Goal: Check status: Check status

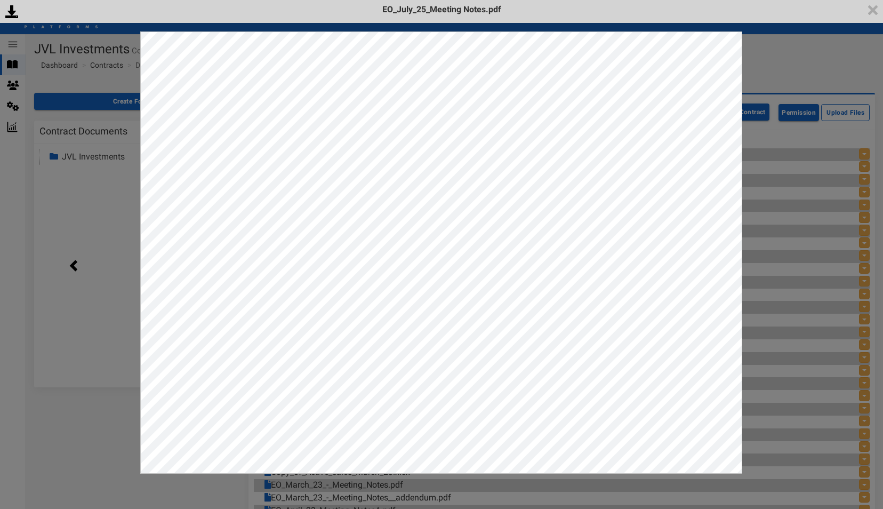
scroll to position [798, 0]
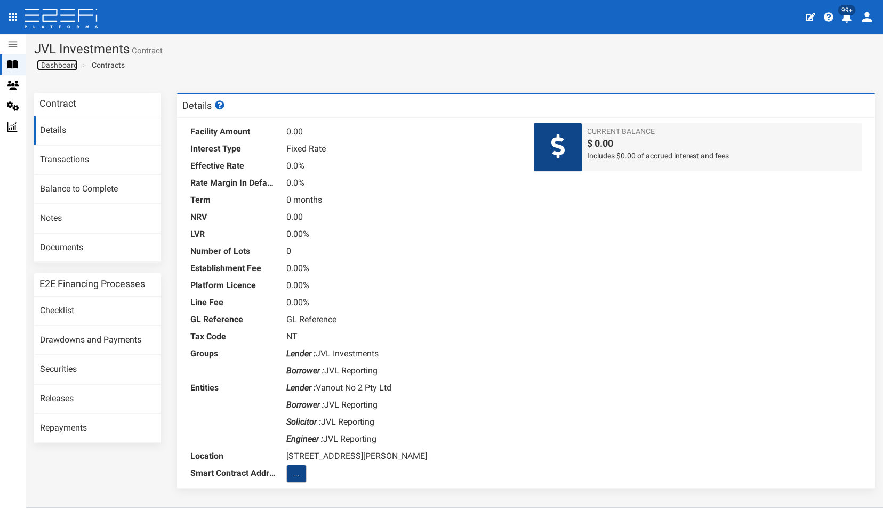
click at [60, 63] on span "Dashboard" at bounding box center [57, 65] width 41 height 9
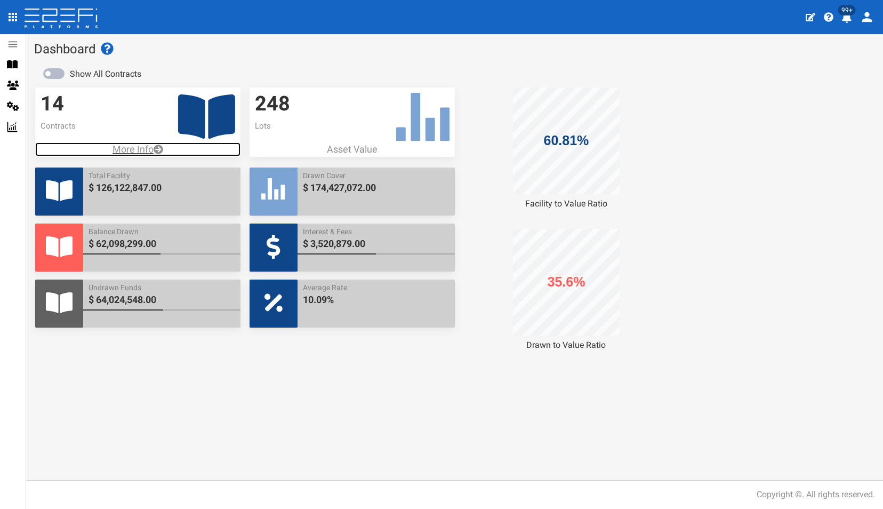
click at [126, 145] on p "More Info" at bounding box center [137, 149] width 205 height 14
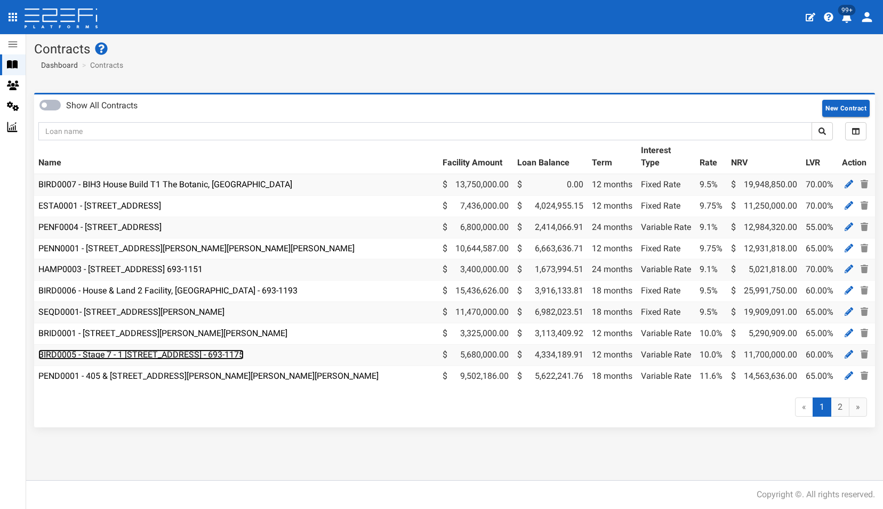
click at [178, 354] on link "BIRD0005 - Stage 7 - 1 BRUSH CHERRY Boulevard THRUMSTER NSW 2444 - 693-1175" at bounding box center [140, 354] width 205 height 10
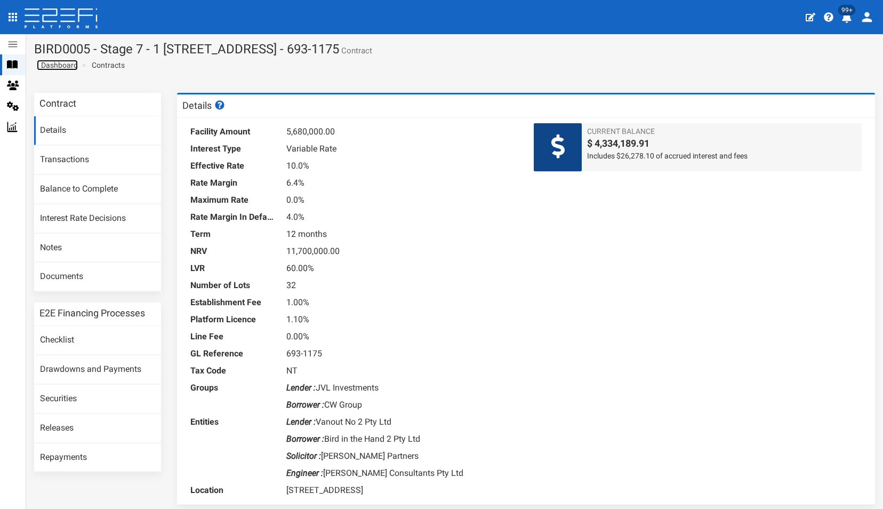
click at [58, 66] on span "Dashboard" at bounding box center [57, 65] width 41 height 9
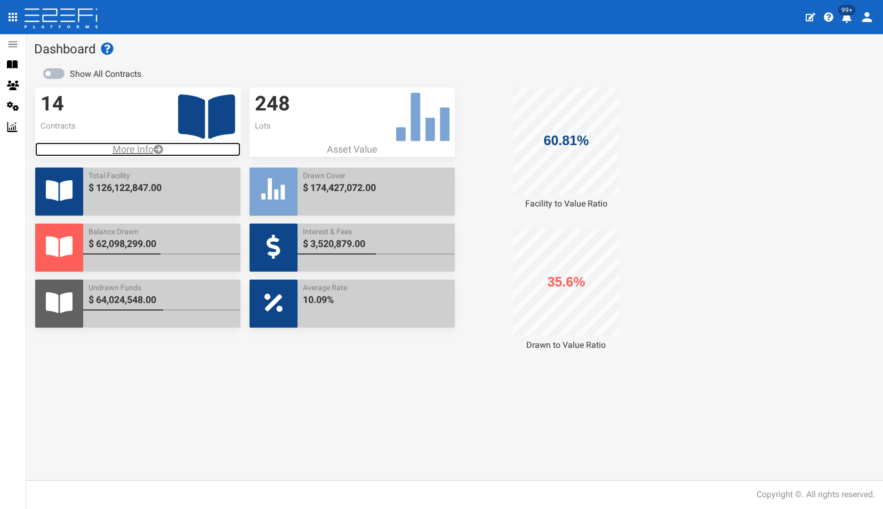
click at [133, 146] on p "More Info" at bounding box center [137, 149] width 205 height 14
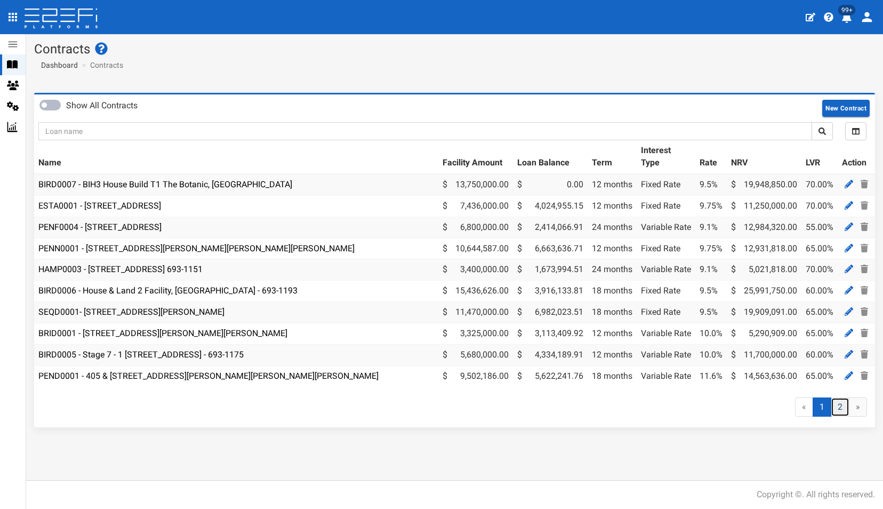
click at [841, 415] on link "2" at bounding box center [840, 407] width 19 height 20
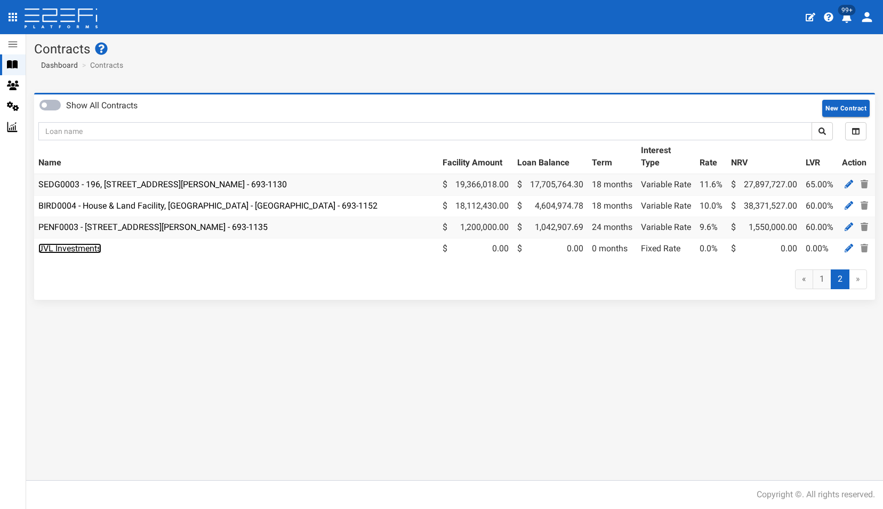
click at [65, 249] on link "JVL Investments" at bounding box center [69, 248] width 63 height 10
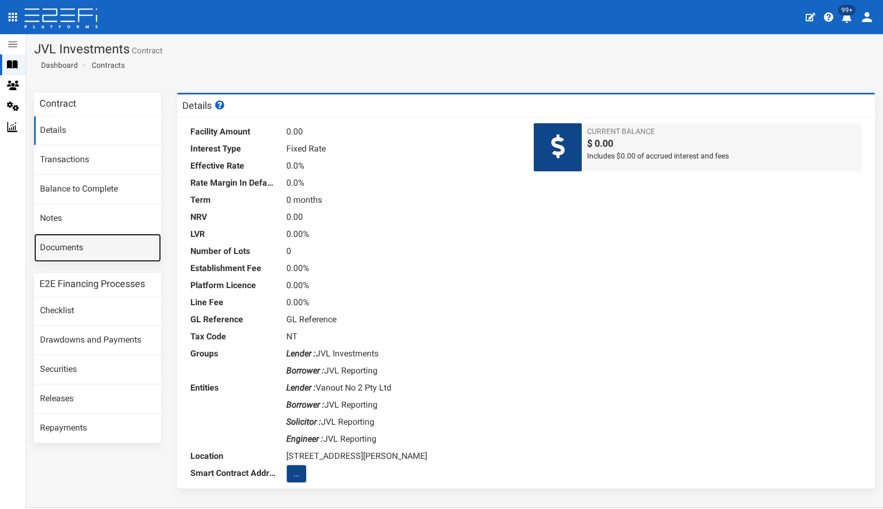
click at [58, 250] on link "Documents" at bounding box center [97, 248] width 127 height 29
click at [62, 245] on link "Documents" at bounding box center [97, 248] width 127 height 29
click at [61, 65] on span "Dashboard" at bounding box center [57, 65] width 41 height 9
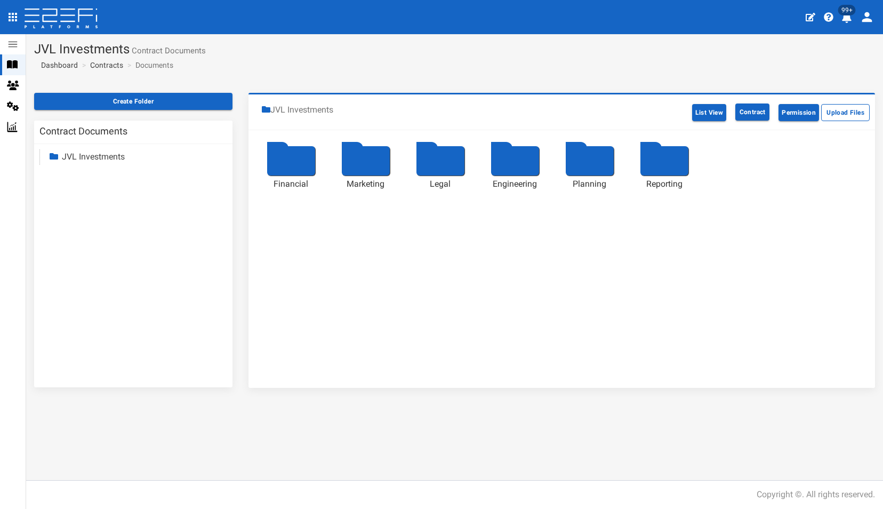
click at [291, 162] on div at bounding box center [291, 160] width 48 height 29
click at [659, 156] on div at bounding box center [665, 160] width 48 height 29
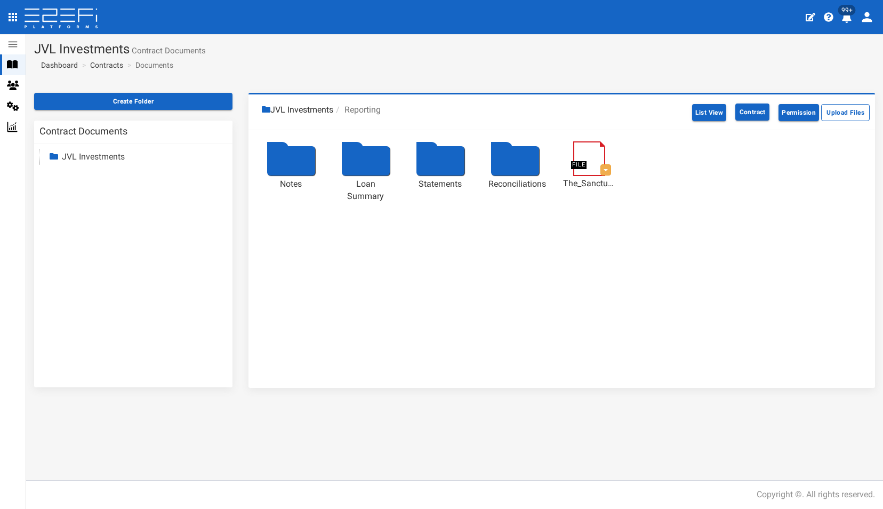
click at [288, 159] on div at bounding box center [291, 160] width 48 height 29
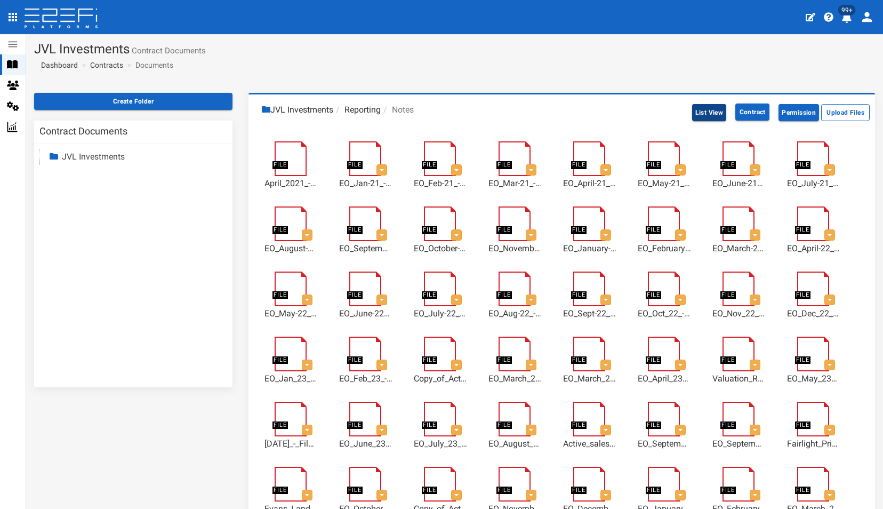
click at [701, 108] on button "List View" at bounding box center [709, 112] width 35 height 17
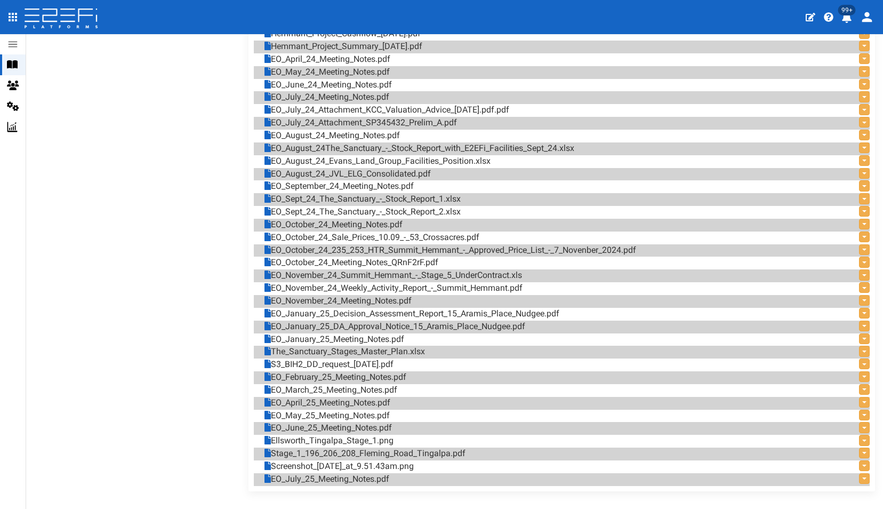
scroll to position [798, 0]
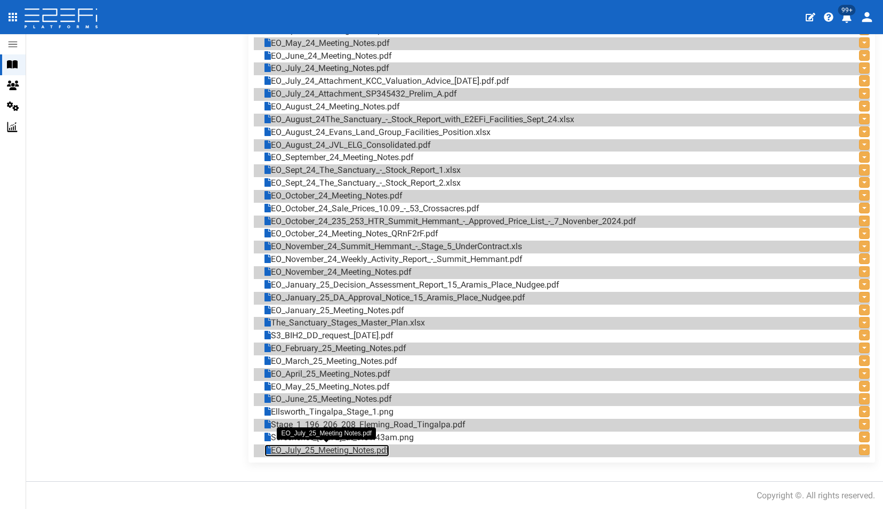
click at [317, 449] on link "EO_July_25_Meeting_Notes.pdf" at bounding box center [327, 450] width 125 height 12
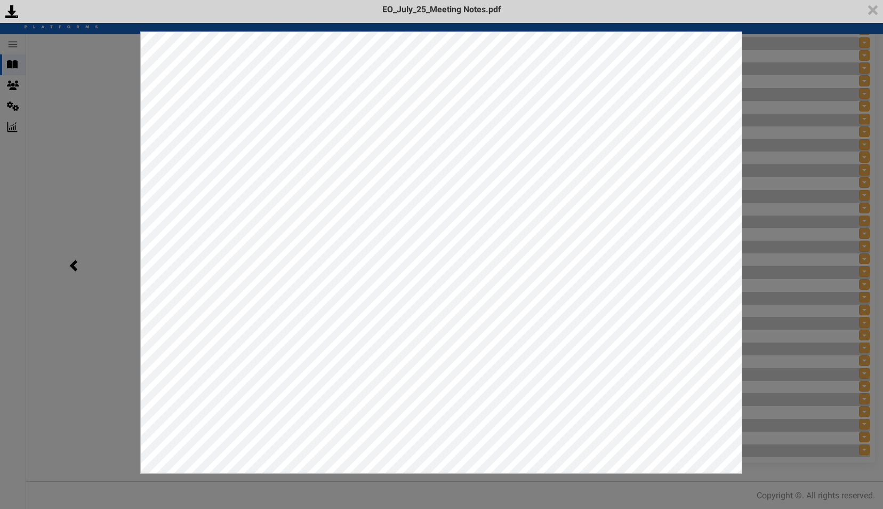
scroll to position [0, 0]
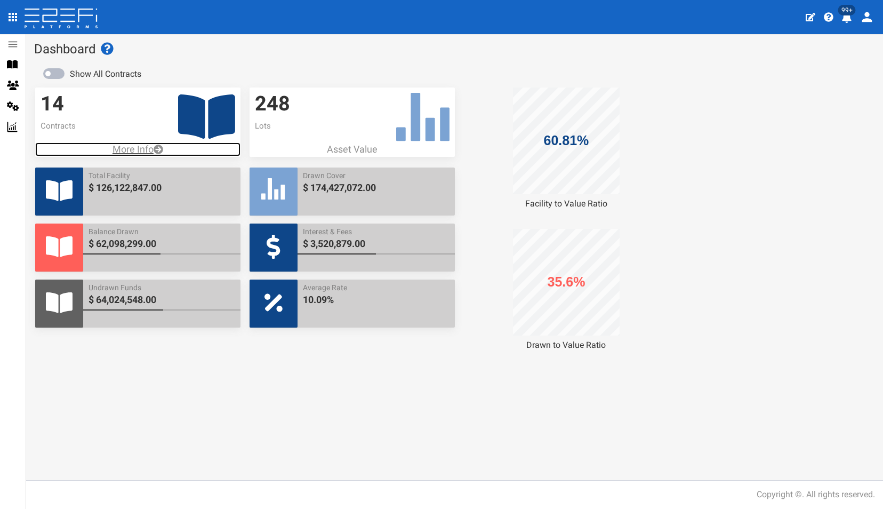
click at [131, 151] on p "More Info" at bounding box center [137, 149] width 205 height 14
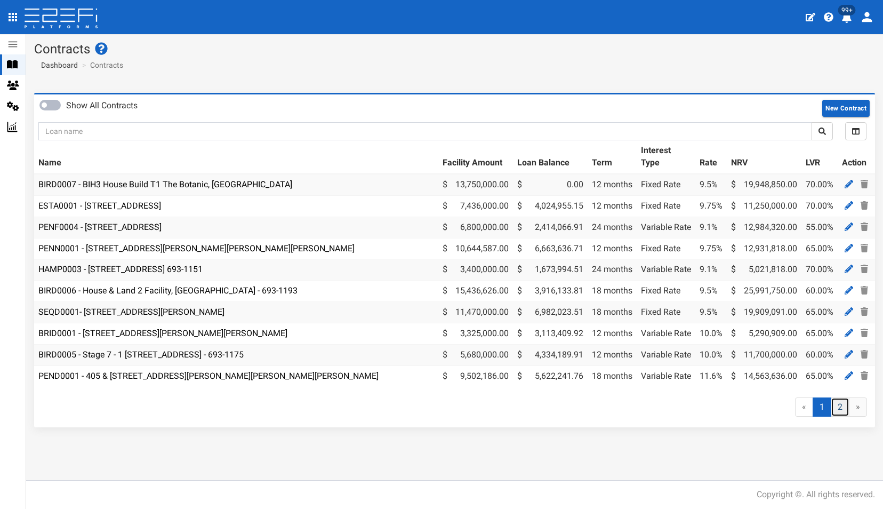
click at [839, 413] on link "2" at bounding box center [840, 407] width 19 height 20
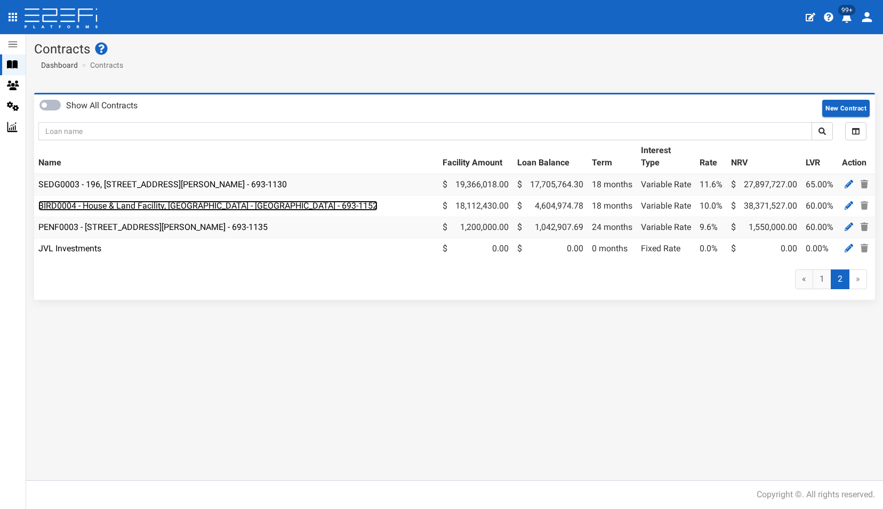
click at [179, 207] on link "BIRD0004 - House & Land Facility, [GEOGRAPHIC_DATA] - [GEOGRAPHIC_DATA] - 693-1…" at bounding box center [207, 206] width 339 height 10
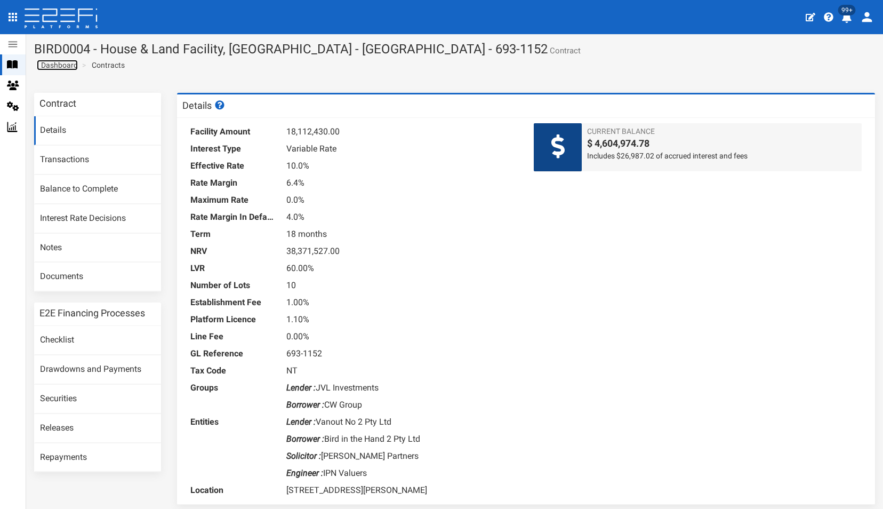
click at [62, 63] on span "Dashboard" at bounding box center [57, 65] width 41 height 9
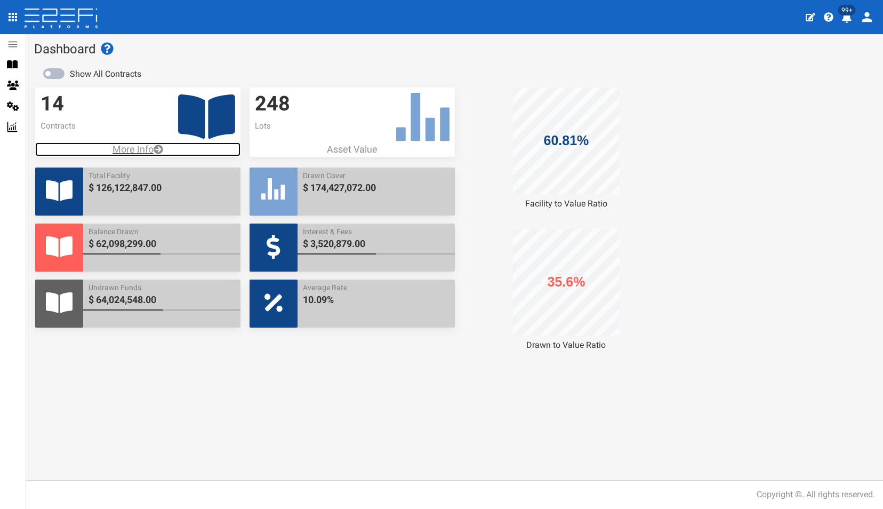
click at [130, 150] on p "More Info" at bounding box center [137, 149] width 205 height 14
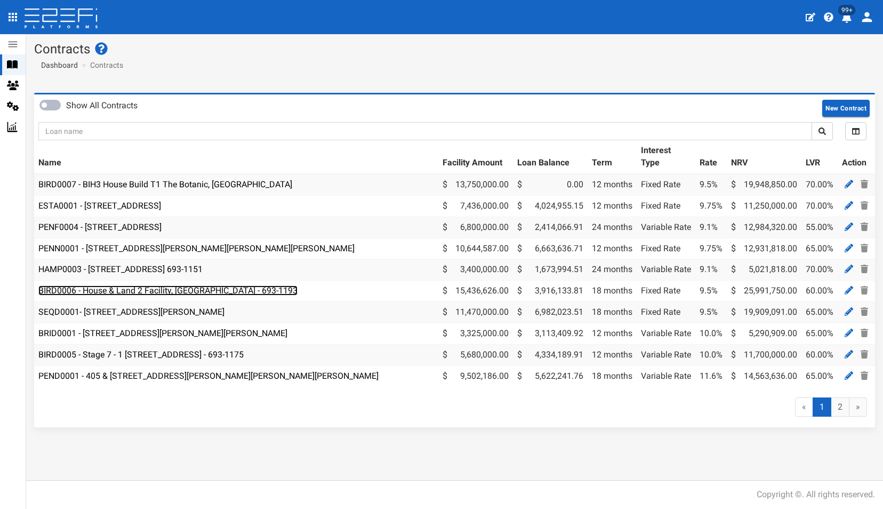
click at [135, 289] on link "BIRD0006 - House & Land 2 Facility, Port Macquarie - 693-1193" at bounding box center [167, 290] width 259 height 10
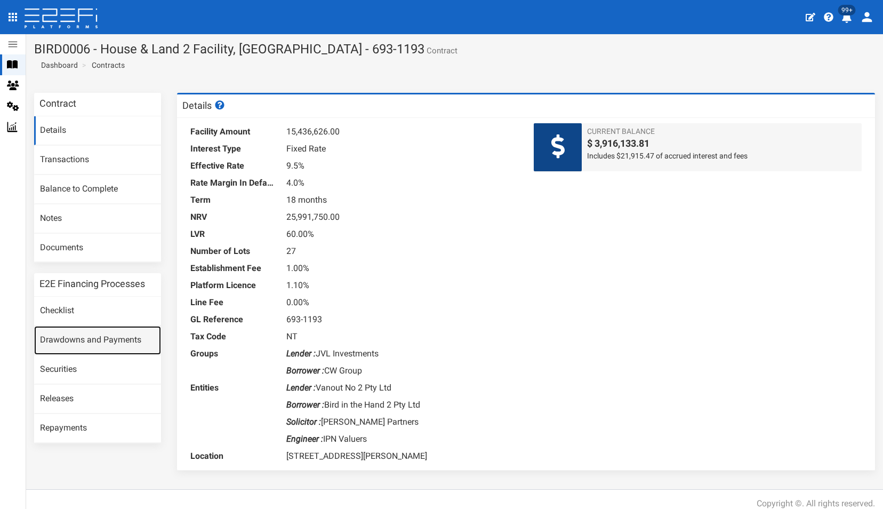
click at [87, 340] on link "Drawdowns and Payments" at bounding box center [97, 340] width 127 height 29
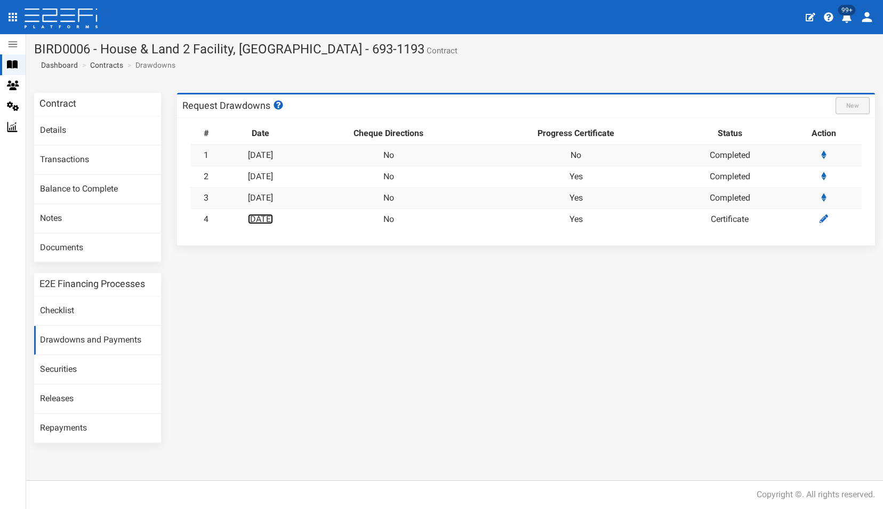
click at [273, 216] on link "21-08-2025" at bounding box center [260, 219] width 25 height 10
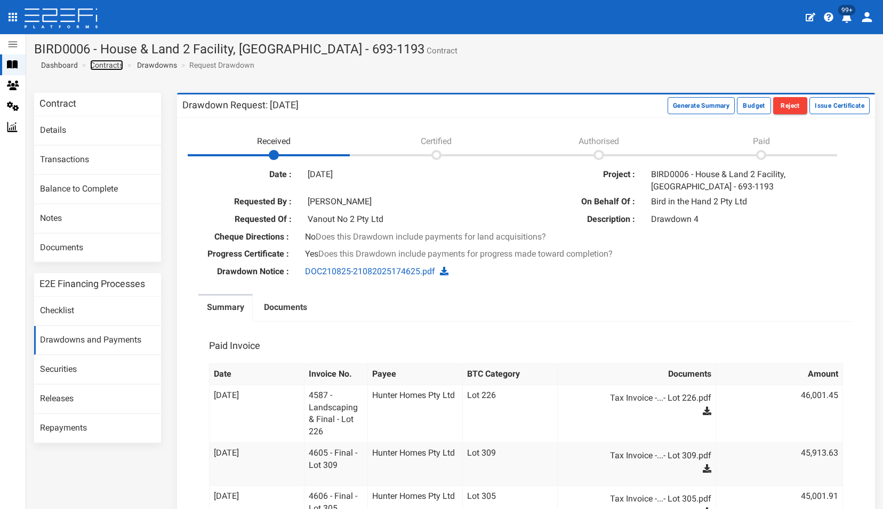
click at [102, 64] on link "Contracts" at bounding box center [106, 65] width 33 height 11
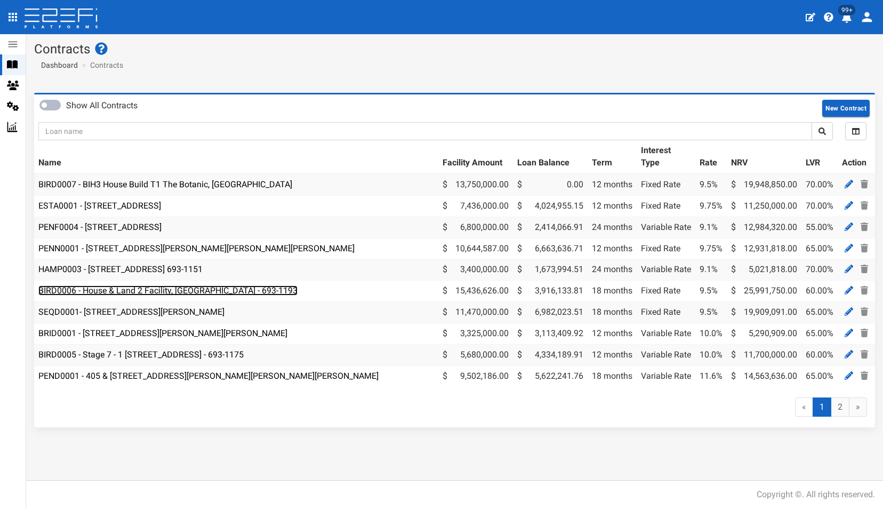
click at [129, 291] on link "BIRD0006 - House & Land 2 Facility, [GEOGRAPHIC_DATA] - 693-1193" at bounding box center [167, 290] width 259 height 10
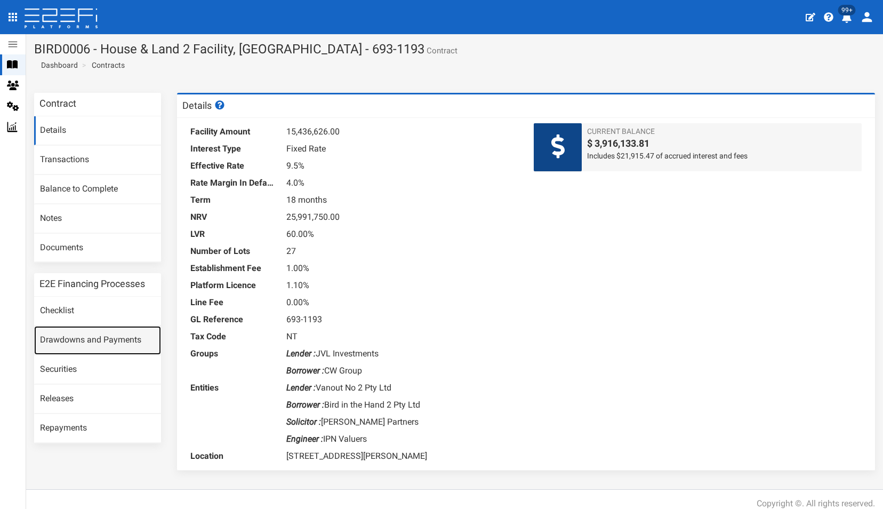
click at [93, 335] on link "Drawdowns and Payments" at bounding box center [97, 340] width 127 height 29
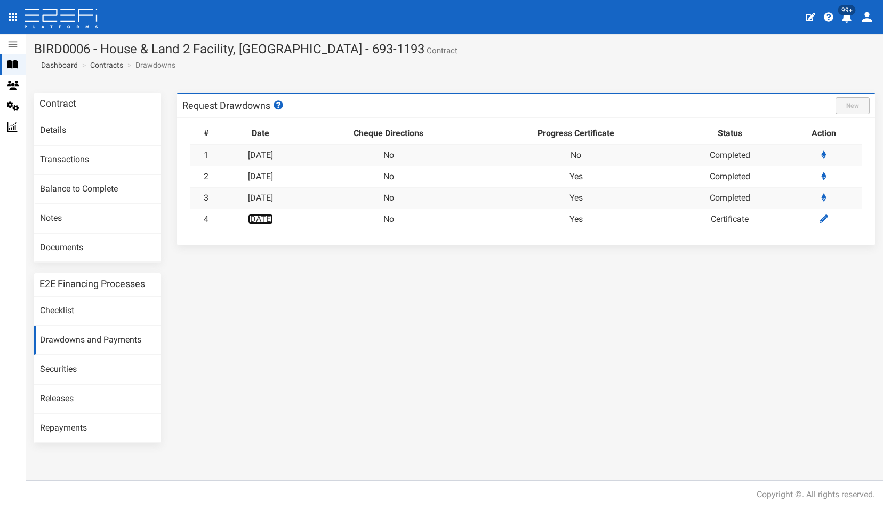
click at [273, 216] on link "21-08-2025" at bounding box center [260, 219] width 25 height 10
click at [63, 67] on span "Dashboard" at bounding box center [57, 65] width 41 height 9
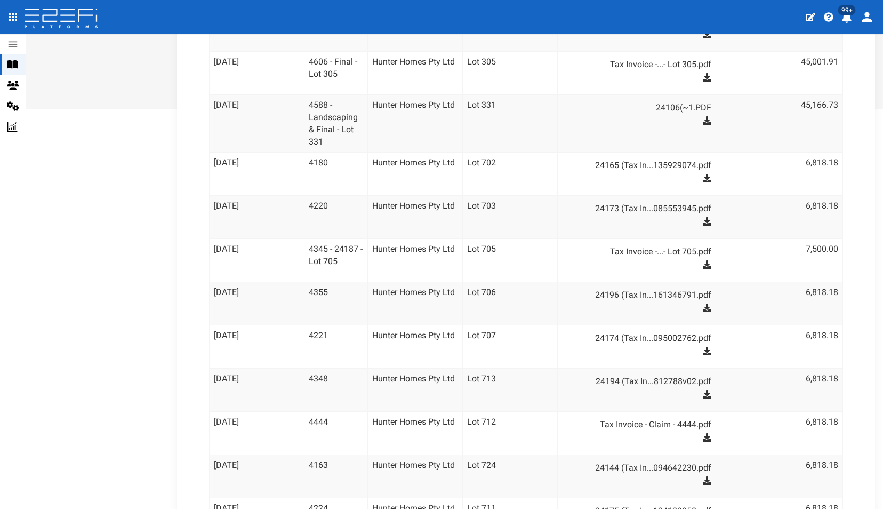
scroll to position [867, 0]
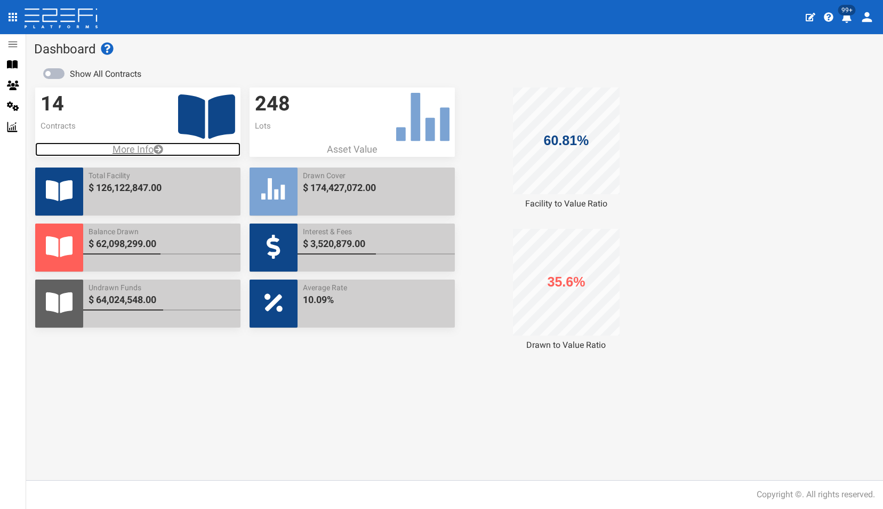
click at [130, 147] on p "More Info" at bounding box center [137, 149] width 205 height 14
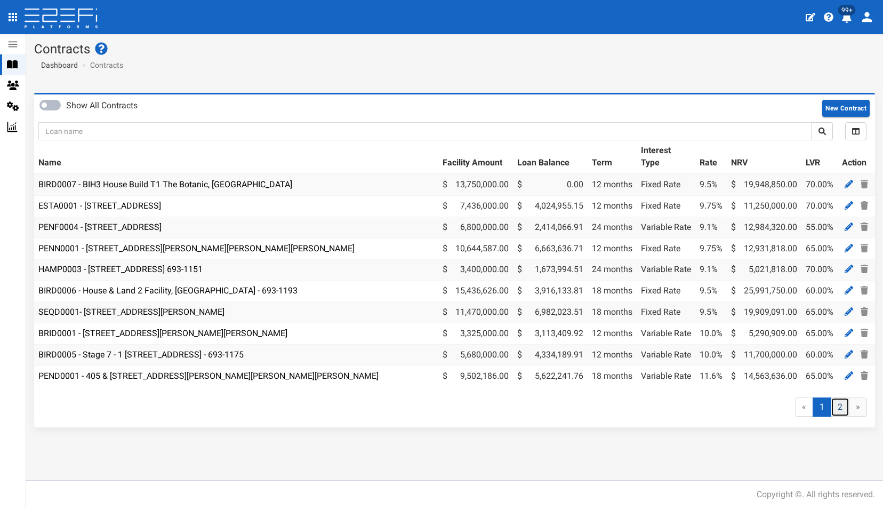
click at [841, 413] on link "2" at bounding box center [840, 407] width 19 height 20
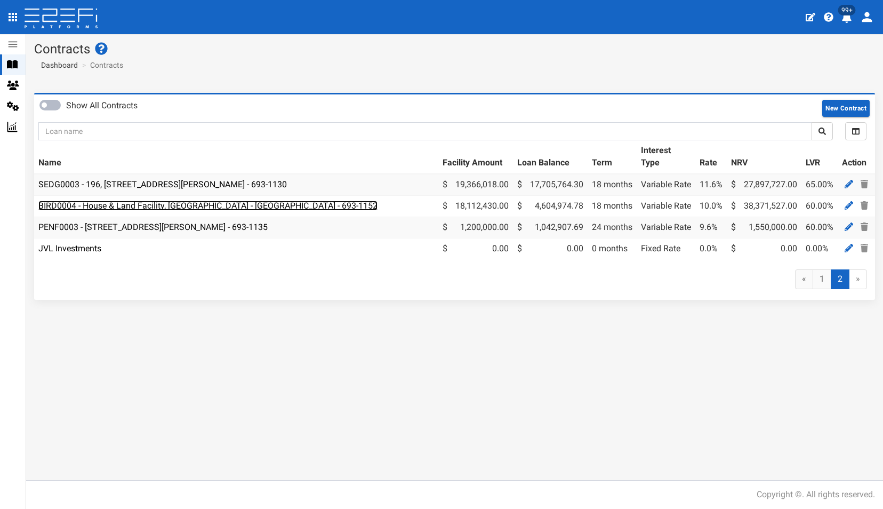
click at [195, 204] on link "BIRD0004 - House & Land Facility, [GEOGRAPHIC_DATA] - [GEOGRAPHIC_DATA] - 693-1…" at bounding box center [207, 206] width 339 height 10
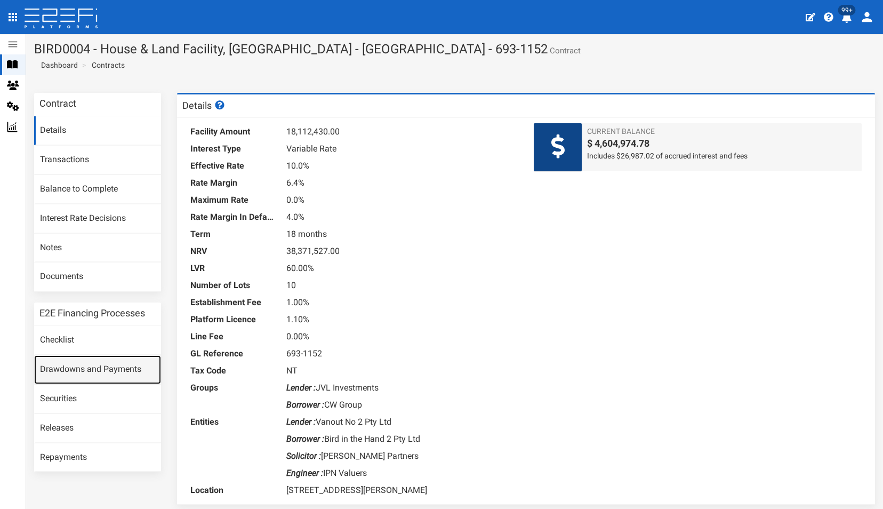
click at [76, 365] on link "Drawdowns and Payments" at bounding box center [97, 369] width 127 height 29
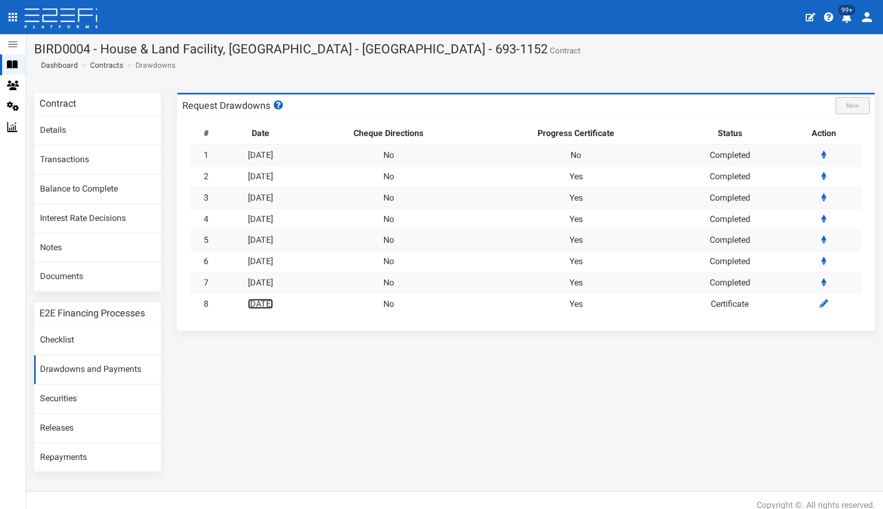
click at [267, 299] on link "[DATE]" at bounding box center [260, 304] width 25 height 10
click at [103, 65] on link "Contracts" at bounding box center [106, 65] width 33 height 11
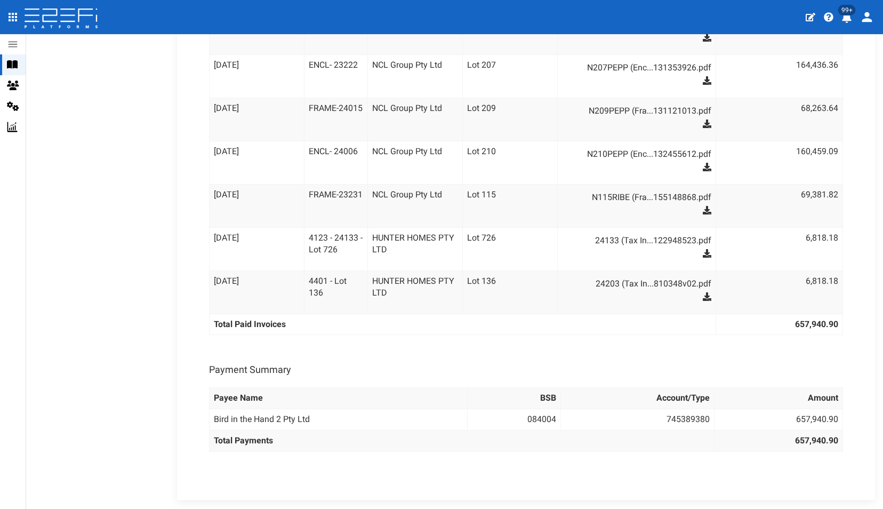
scroll to position [537, 0]
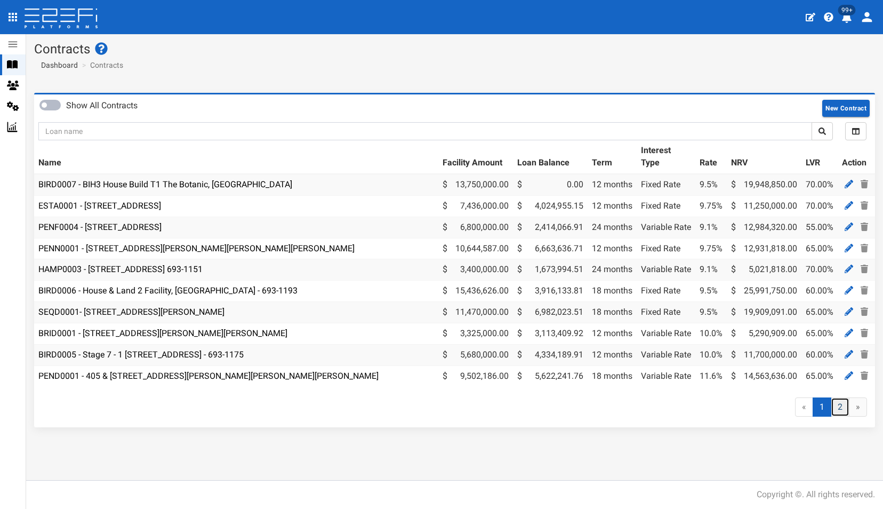
click at [840, 416] on link "2" at bounding box center [840, 407] width 19 height 20
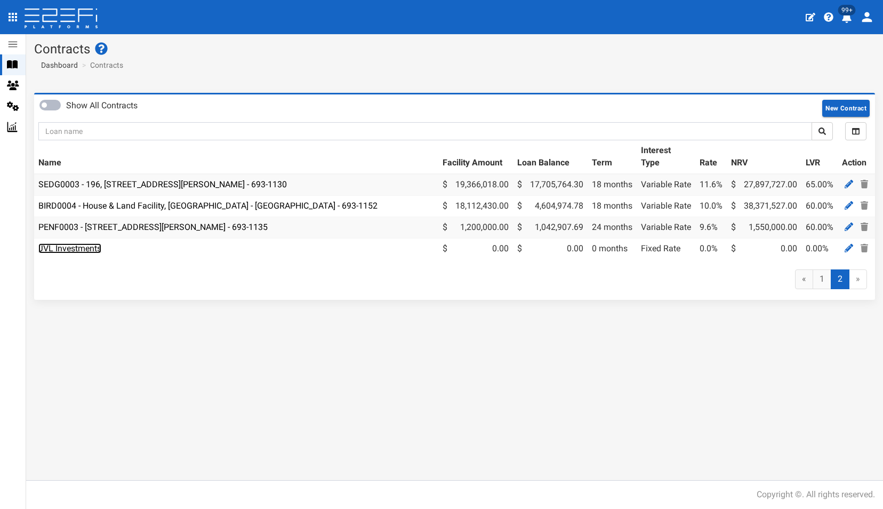
click at [61, 244] on link "JVL Investments" at bounding box center [69, 248] width 63 height 10
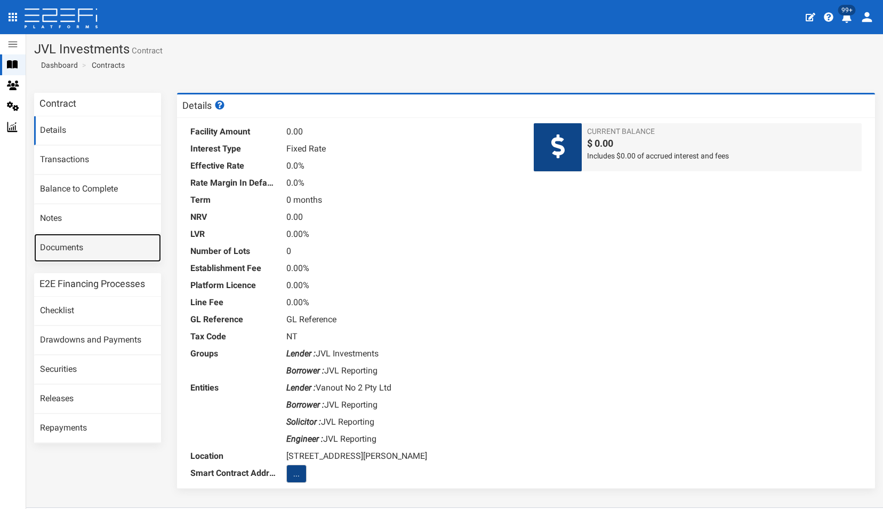
click at [60, 246] on link "Documents" at bounding box center [97, 248] width 127 height 29
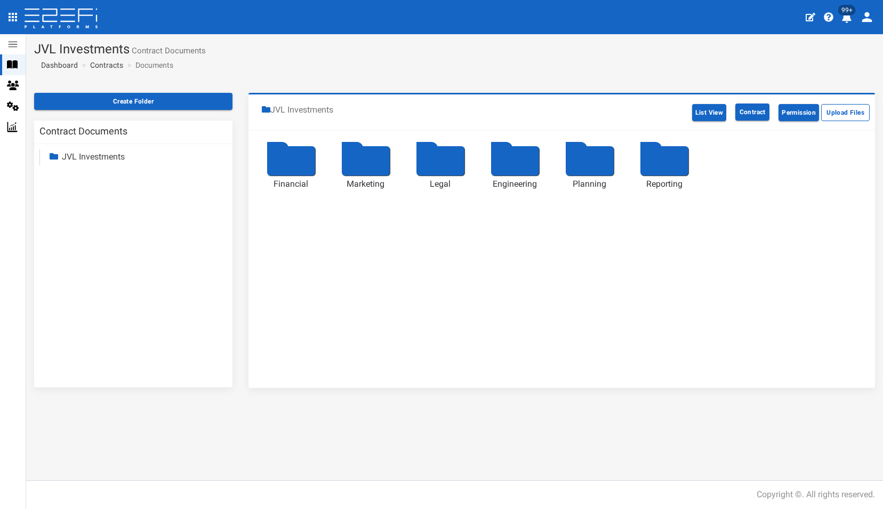
click at [665, 157] on div at bounding box center [665, 160] width 48 height 29
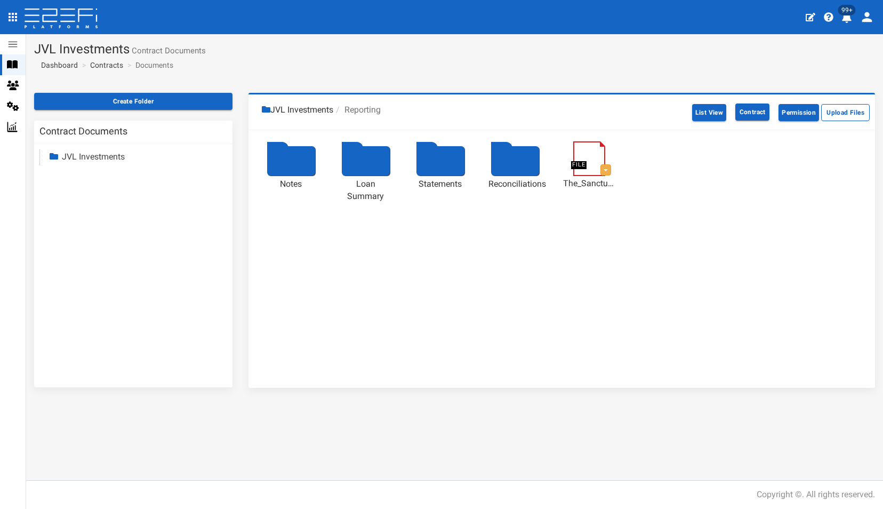
click at [282, 163] on div at bounding box center [291, 160] width 48 height 29
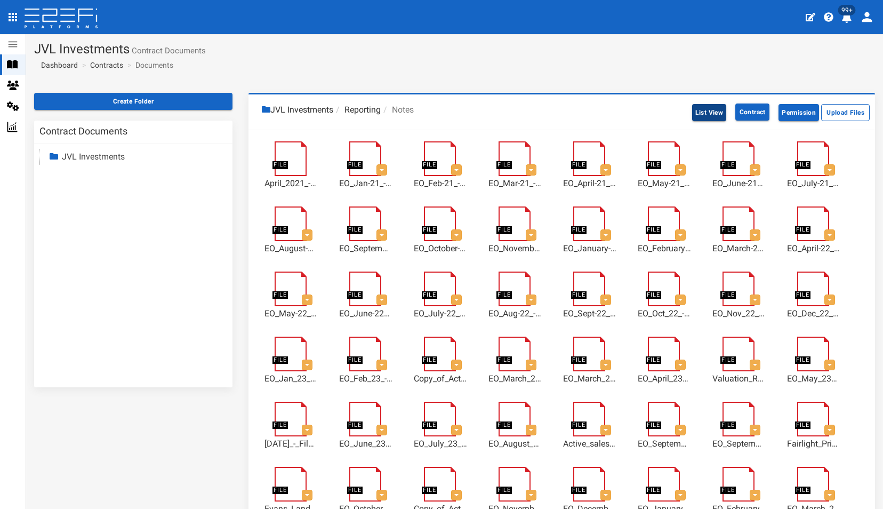
click at [700, 109] on button "List View" at bounding box center [709, 112] width 35 height 17
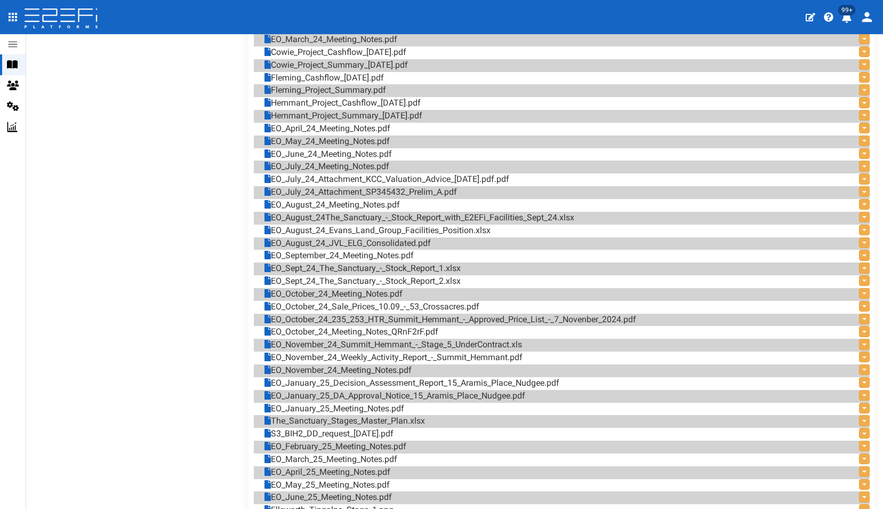
scroll to position [798, 0]
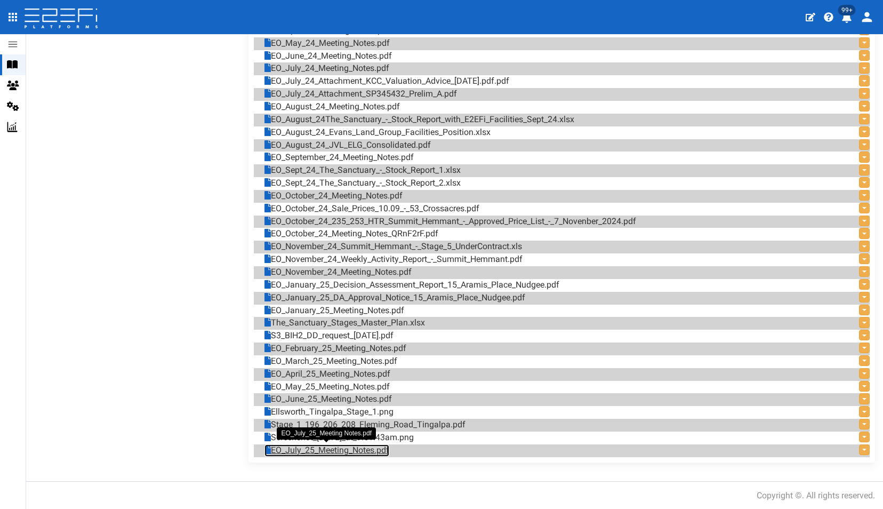
click at [317, 452] on link "EO_July_25_Meeting_Notes.pdf" at bounding box center [327, 450] width 125 height 12
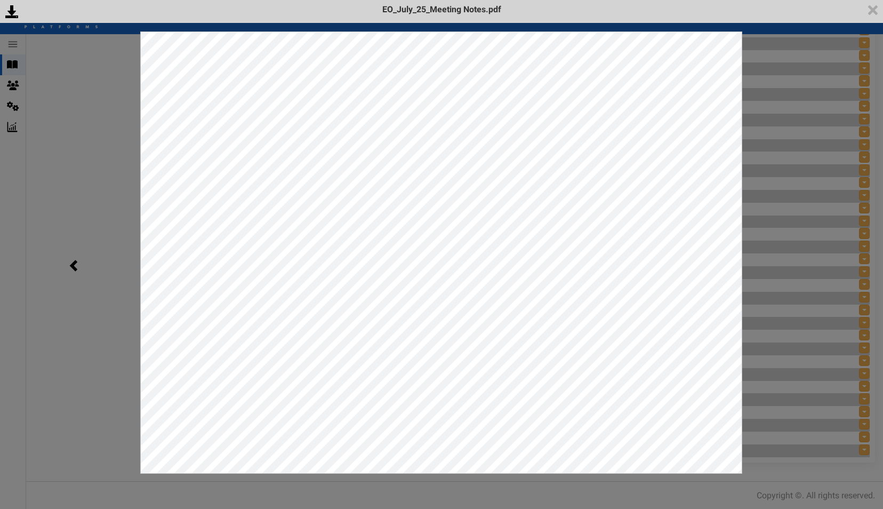
scroll to position [0, 0]
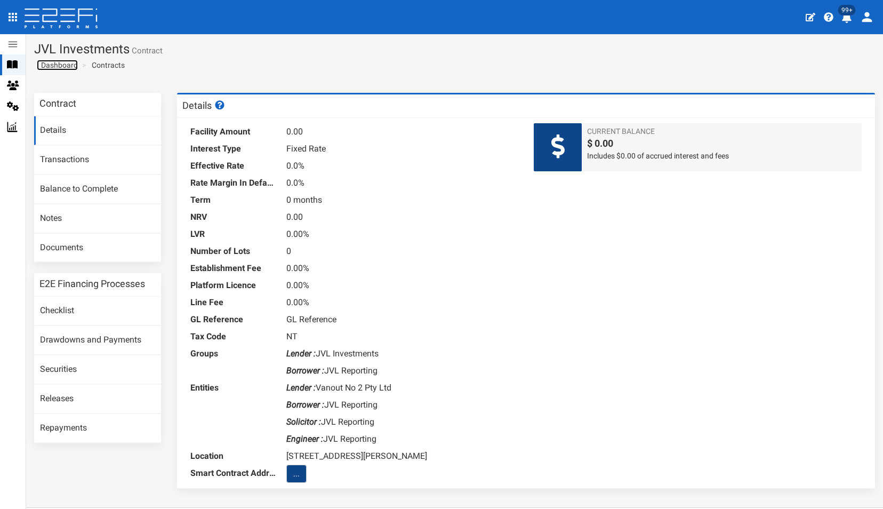
click at [62, 65] on span "Dashboard" at bounding box center [57, 65] width 41 height 9
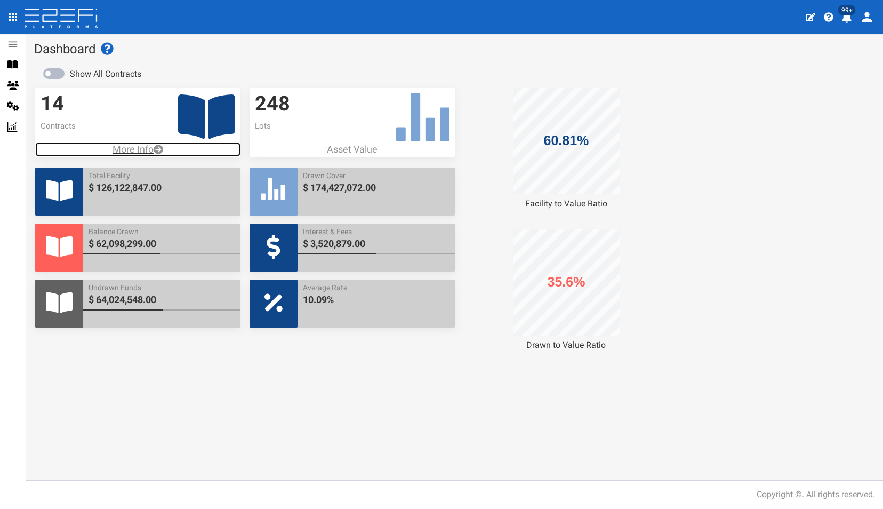
click at [130, 151] on p "More Info" at bounding box center [137, 149] width 205 height 14
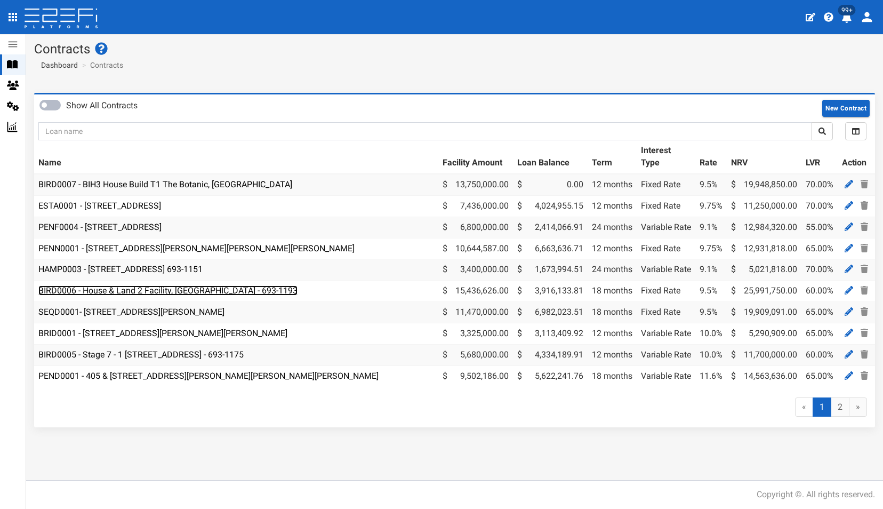
click at [133, 289] on link "BIRD0006 - House & Land 2 Facility, [GEOGRAPHIC_DATA] - 693-1193" at bounding box center [167, 290] width 259 height 10
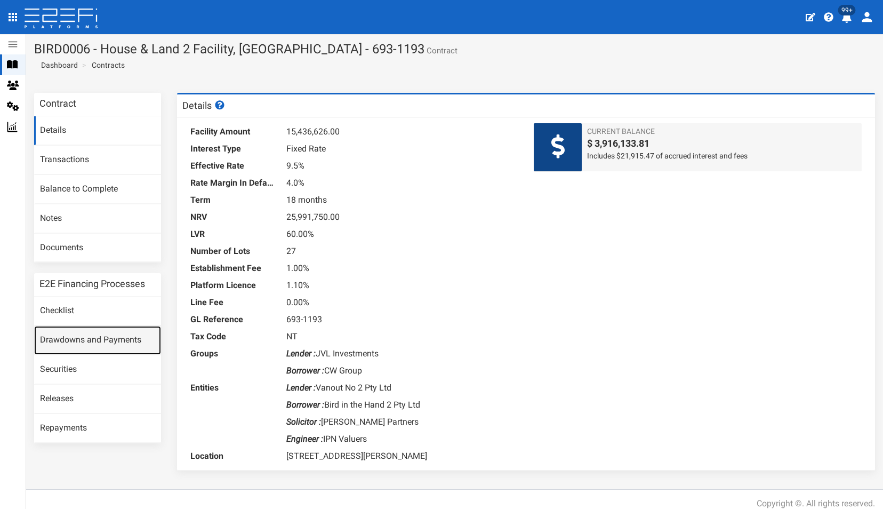
click at [85, 341] on link "Drawdowns and Payments" at bounding box center [97, 340] width 127 height 29
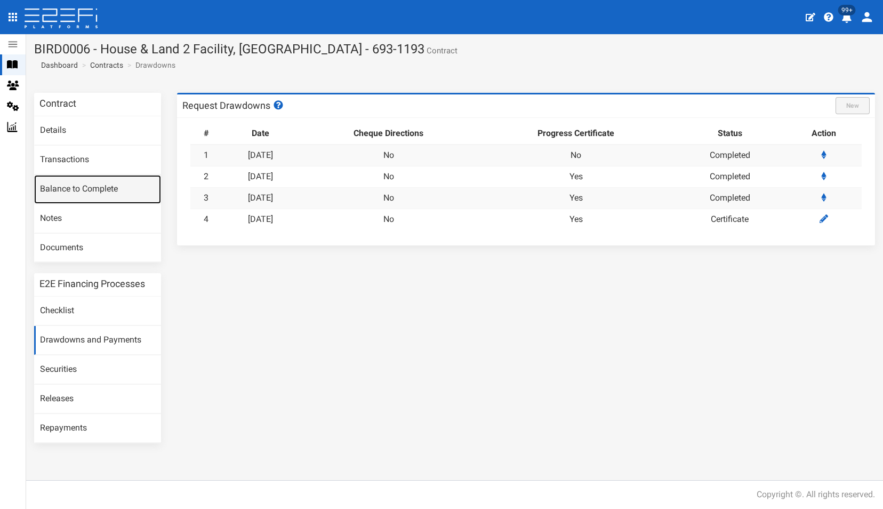
click at [64, 190] on link "Balance to Complete" at bounding box center [97, 189] width 127 height 29
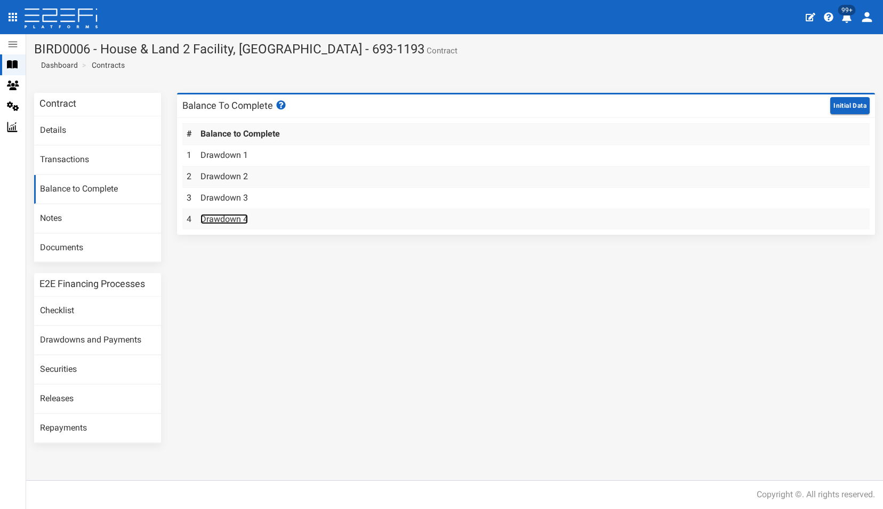
click at [219, 214] on link "Drawdown 4" at bounding box center [224, 219] width 47 height 10
click at [58, 66] on span "Dashboard" at bounding box center [57, 65] width 41 height 9
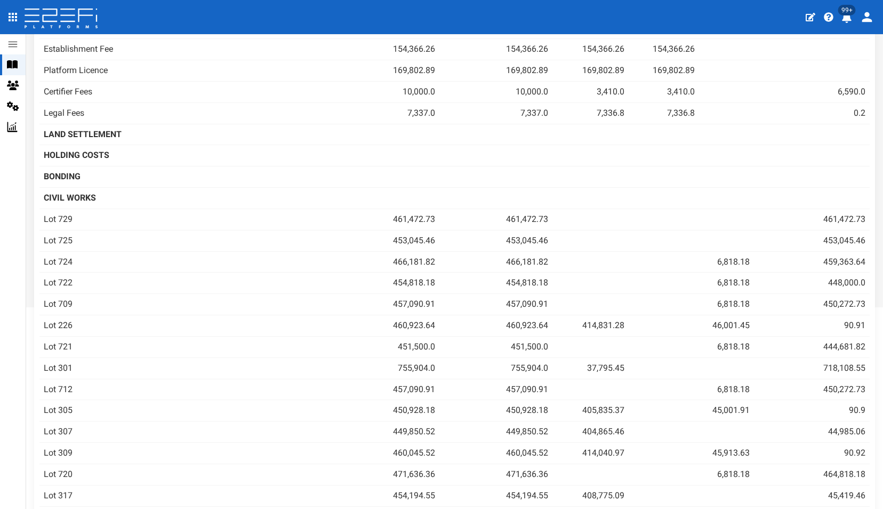
scroll to position [235, 0]
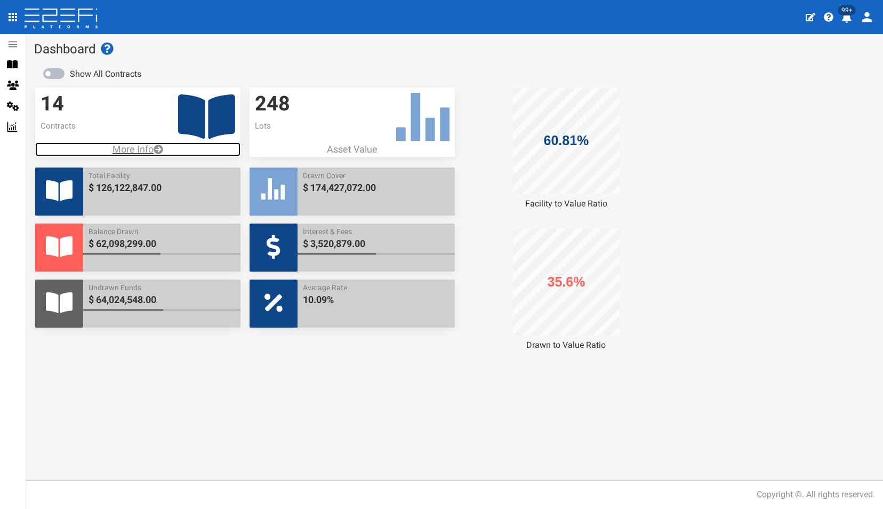
click at [135, 150] on p "More Info" at bounding box center [137, 149] width 205 height 14
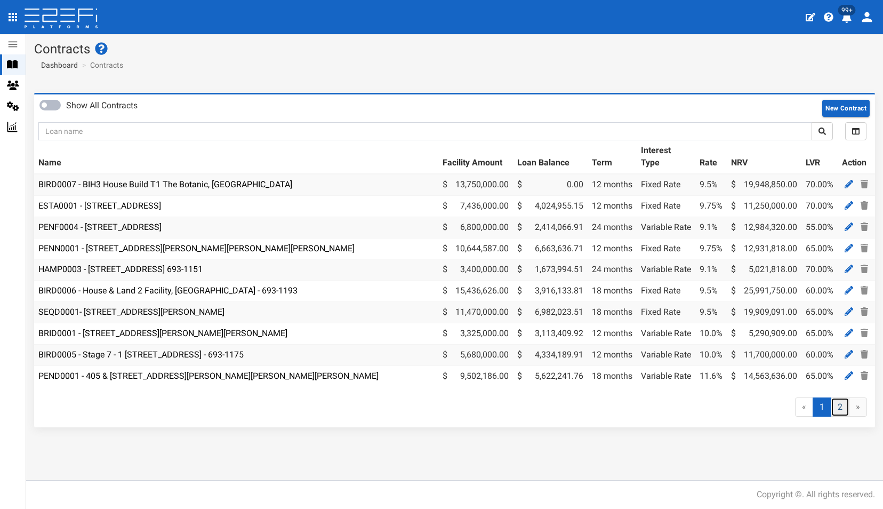
click at [842, 416] on link "2" at bounding box center [840, 407] width 19 height 20
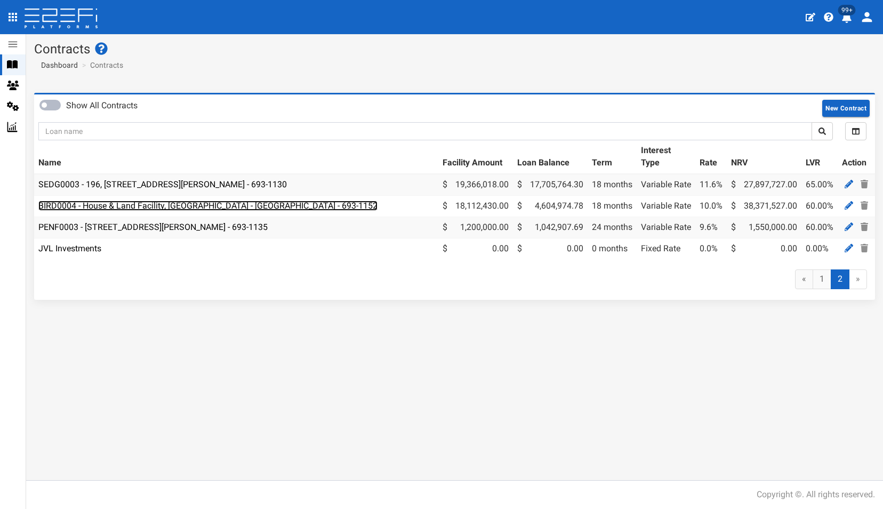
click at [176, 204] on link "BIRD0004 - House & Land Facility, [GEOGRAPHIC_DATA] - [GEOGRAPHIC_DATA] - 693-1…" at bounding box center [207, 206] width 339 height 10
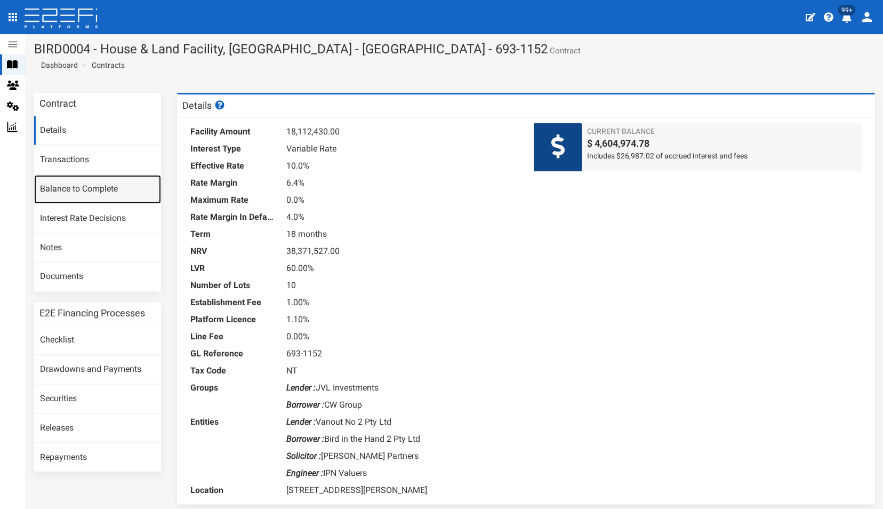
click at [79, 185] on link "Balance to Complete" at bounding box center [97, 189] width 127 height 29
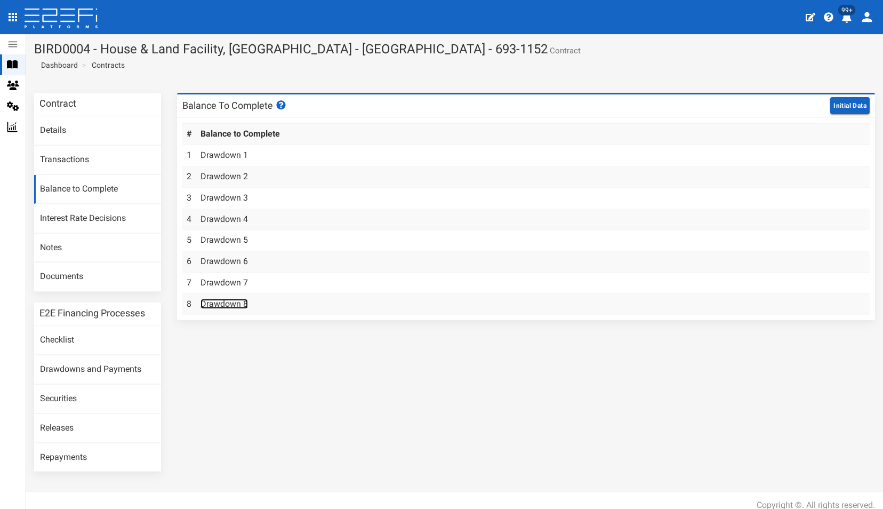
click at [227, 299] on link "Drawdown 8" at bounding box center [224, 304] width 47 height 10
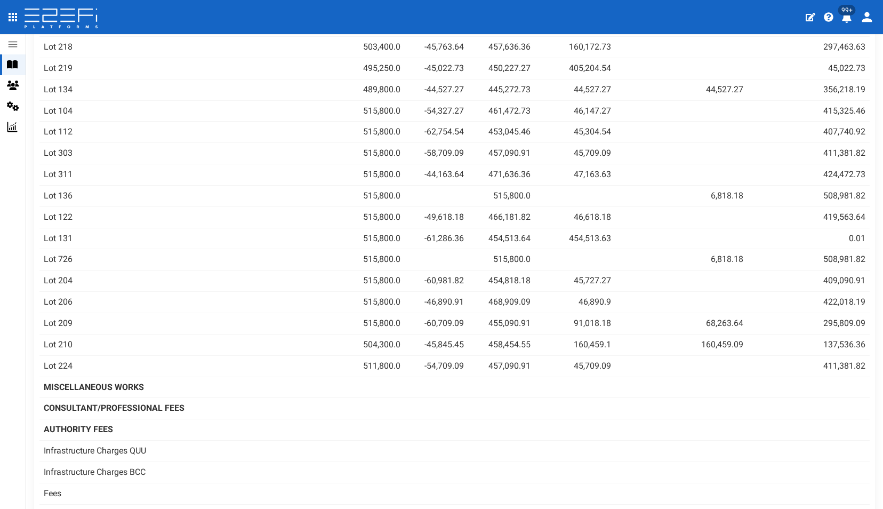
scroll to position [665, 0]
